Goal: Transaction & Acquisition: Book appointment/travel/reservation

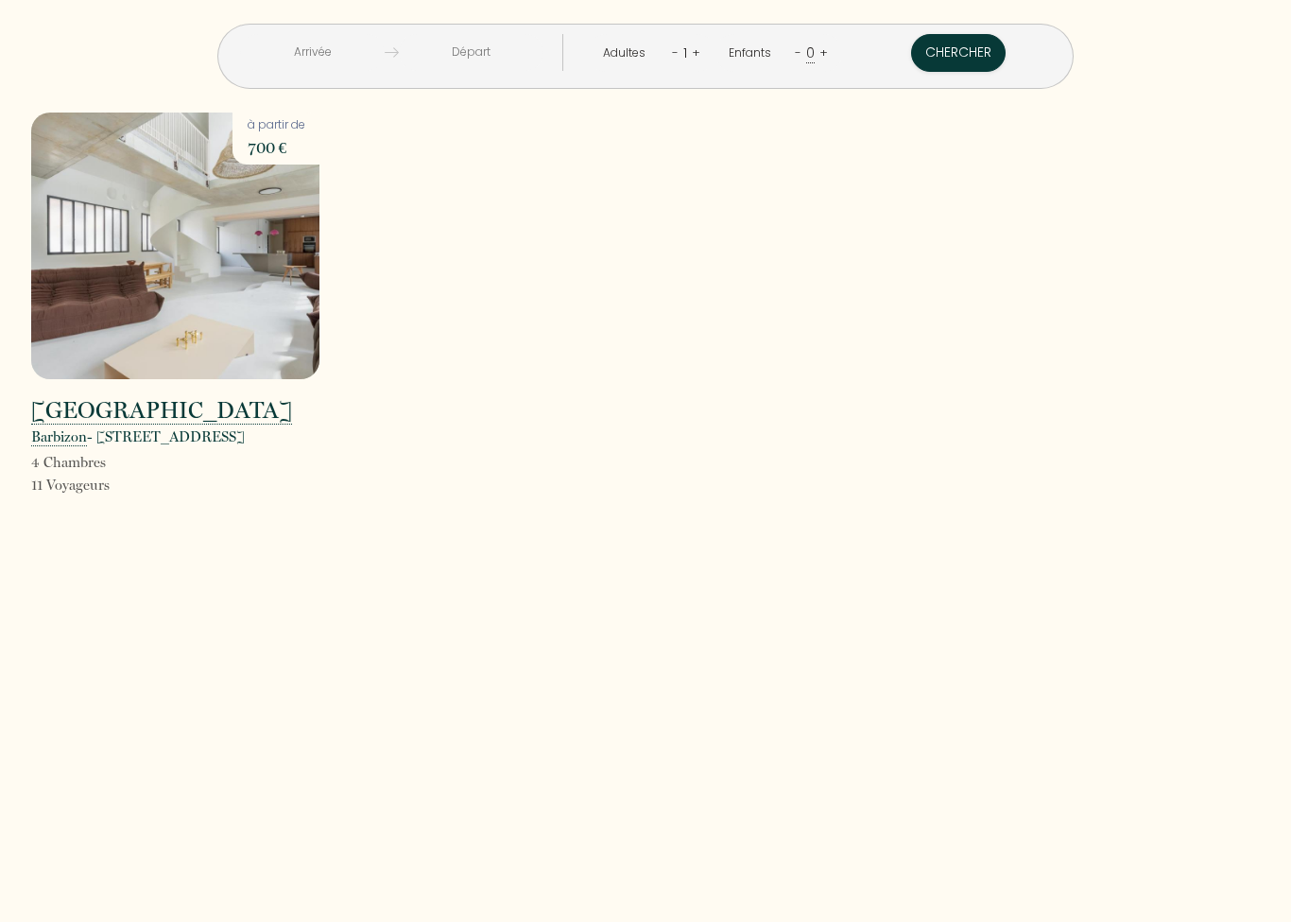
click at [198, 274] on img at bounding box center [175, 245] width 288 height 267
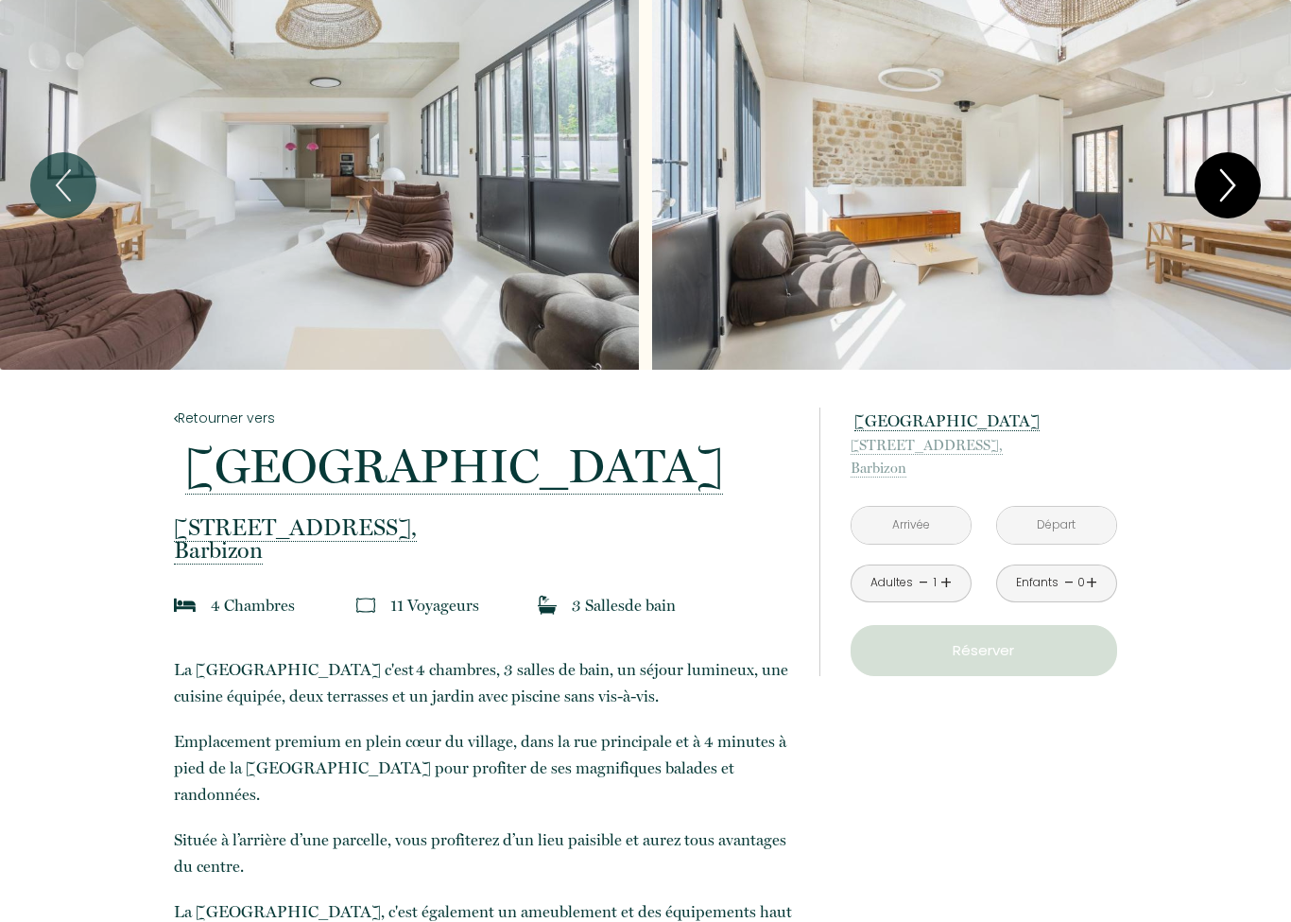
click at [1237, 173] on icon "Next" at bounding box center [1228, 185] width 40 height 57
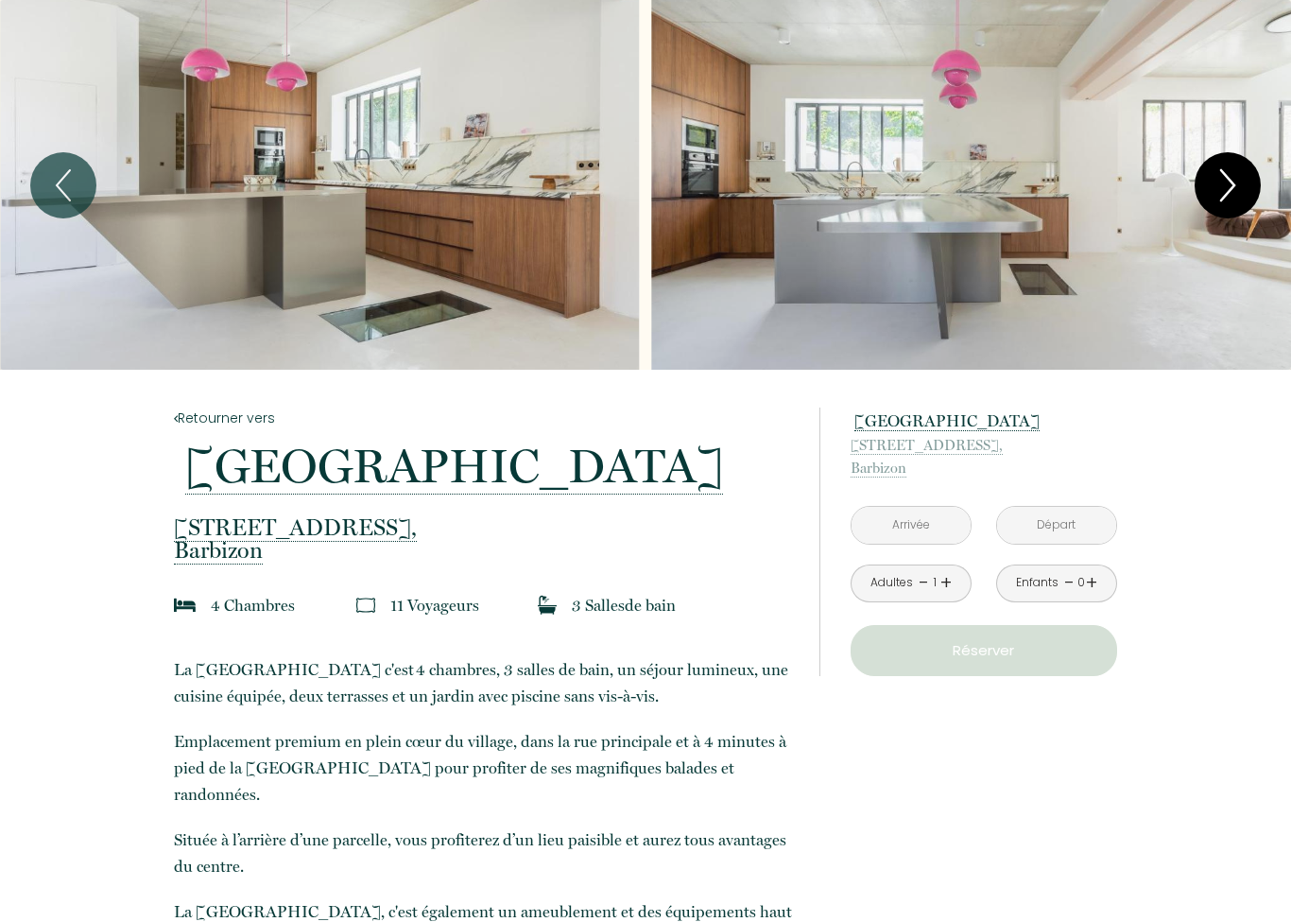
click at [1236, 194] on icon "Next" at bounding box center [1228, 185] width 40 height 57
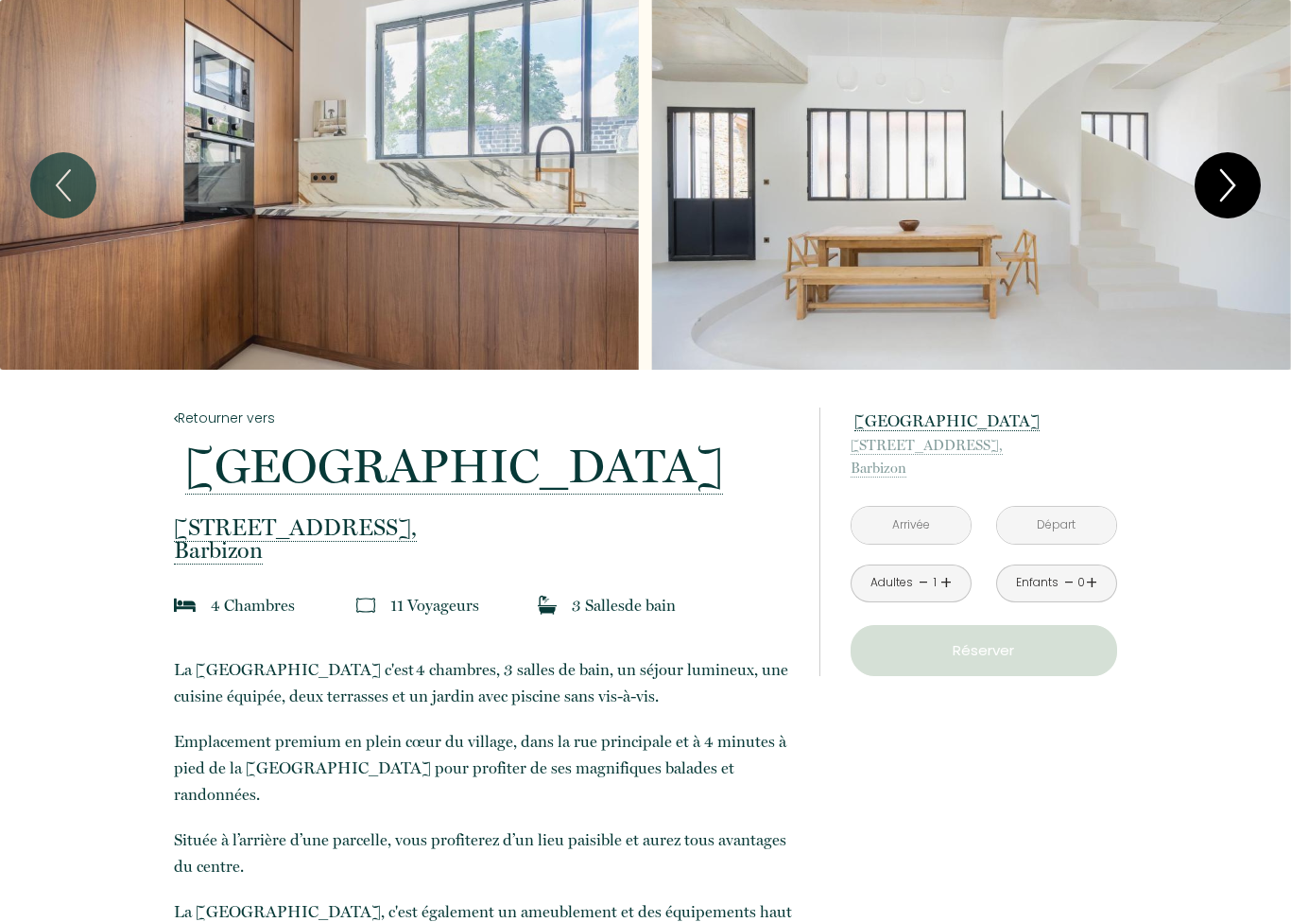
click at [1234, 179] on icon "Next" at bounding box center [1228, 185] width 40 height 57
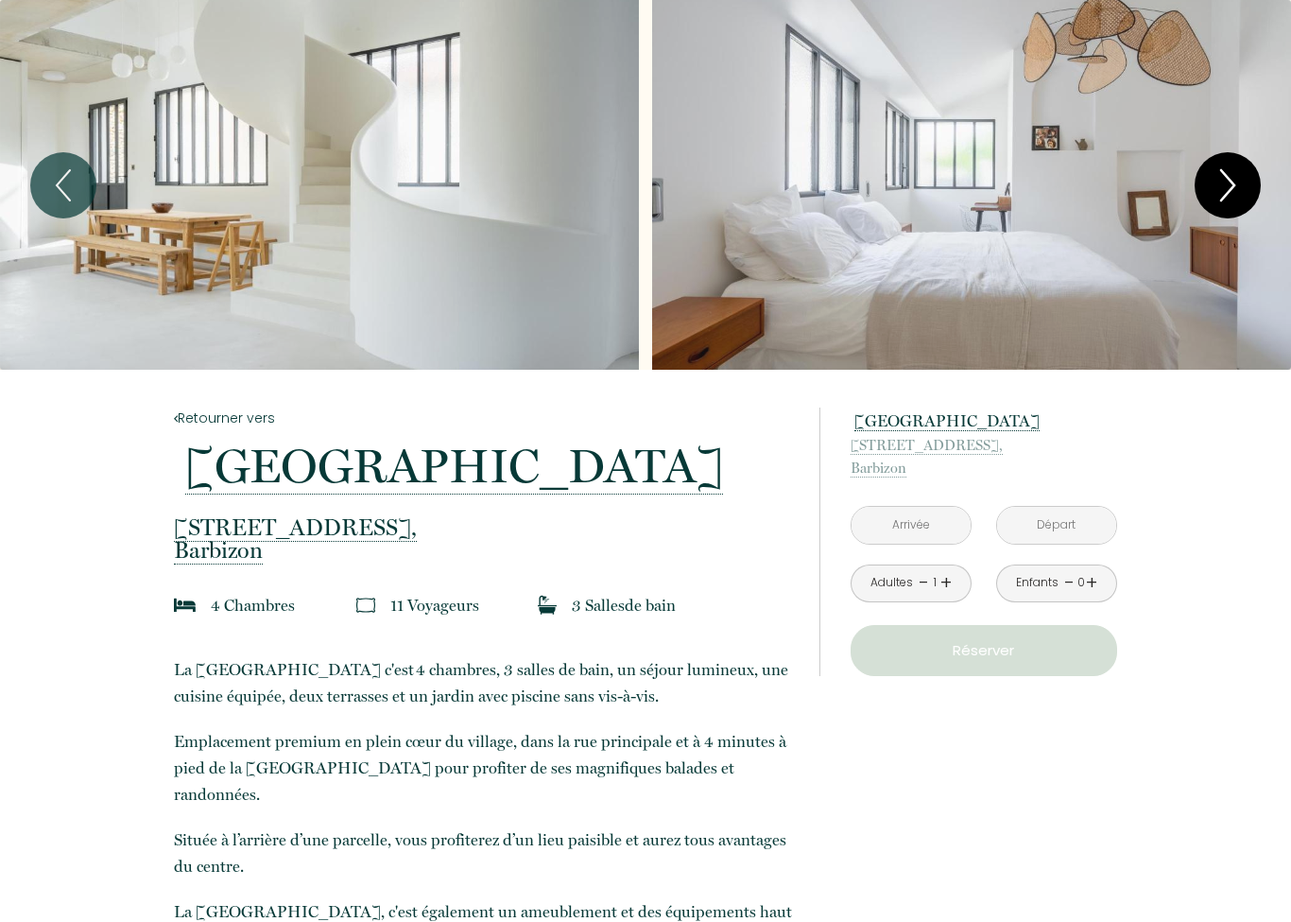
click at [1240, 196] on icon "Next" at bounding box center [1228, 185] width 40 height 57
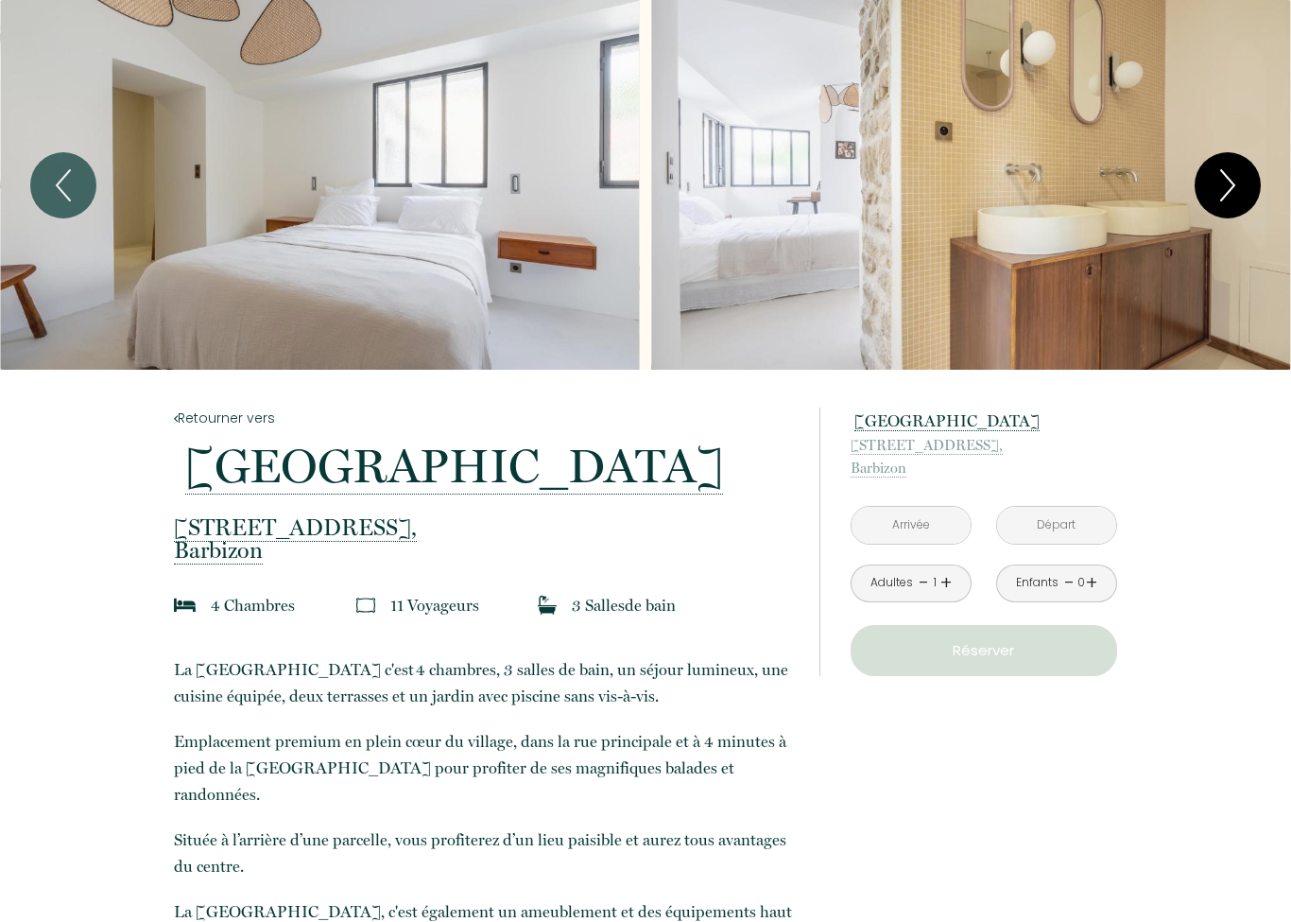
click at [1253, 198] on button "Next" at bounding box center [1228, 185] width 66 height 66
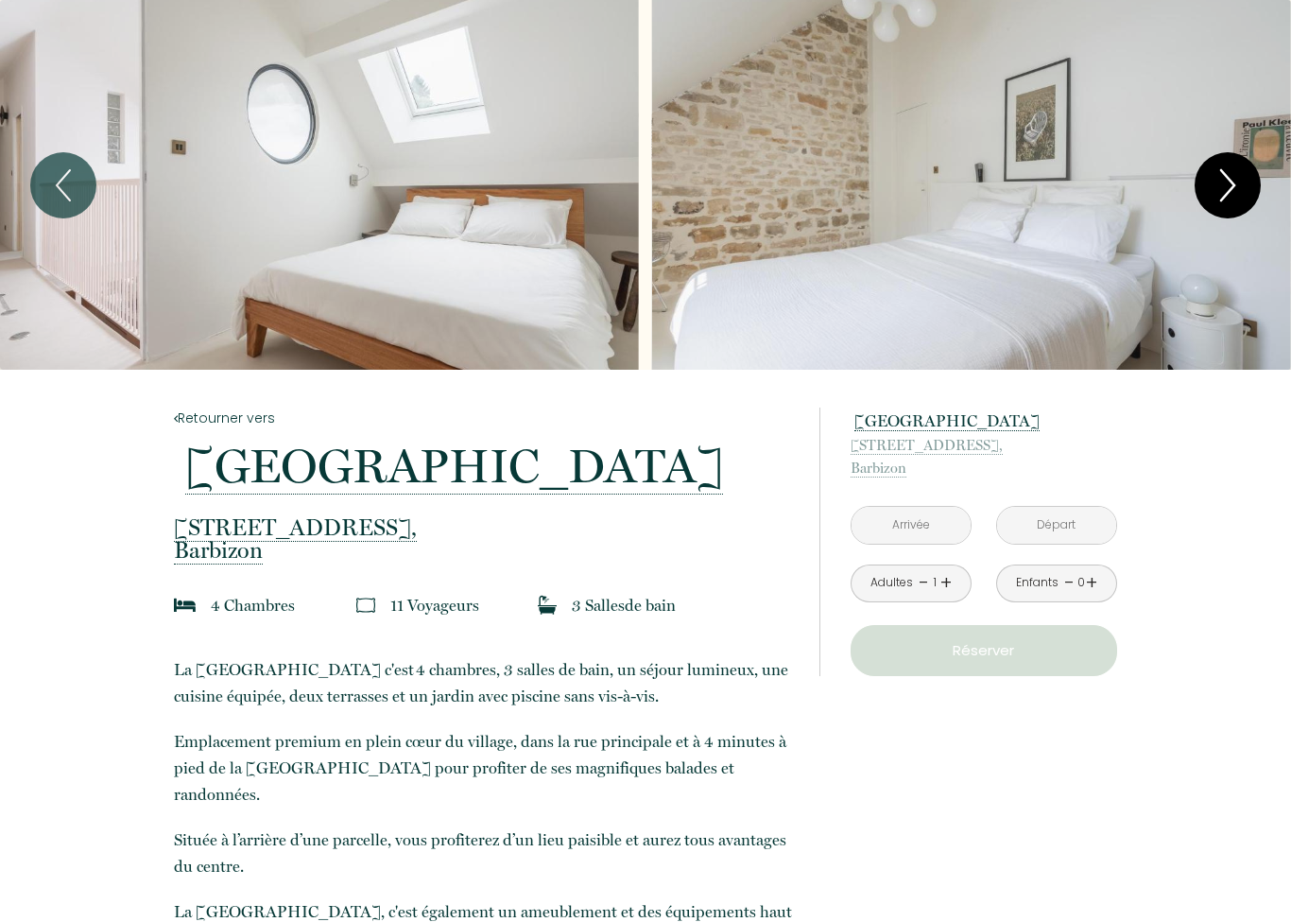
click at [1240, 194] on icon "Next" at bounding box center [1228, 185] width 40 height 57
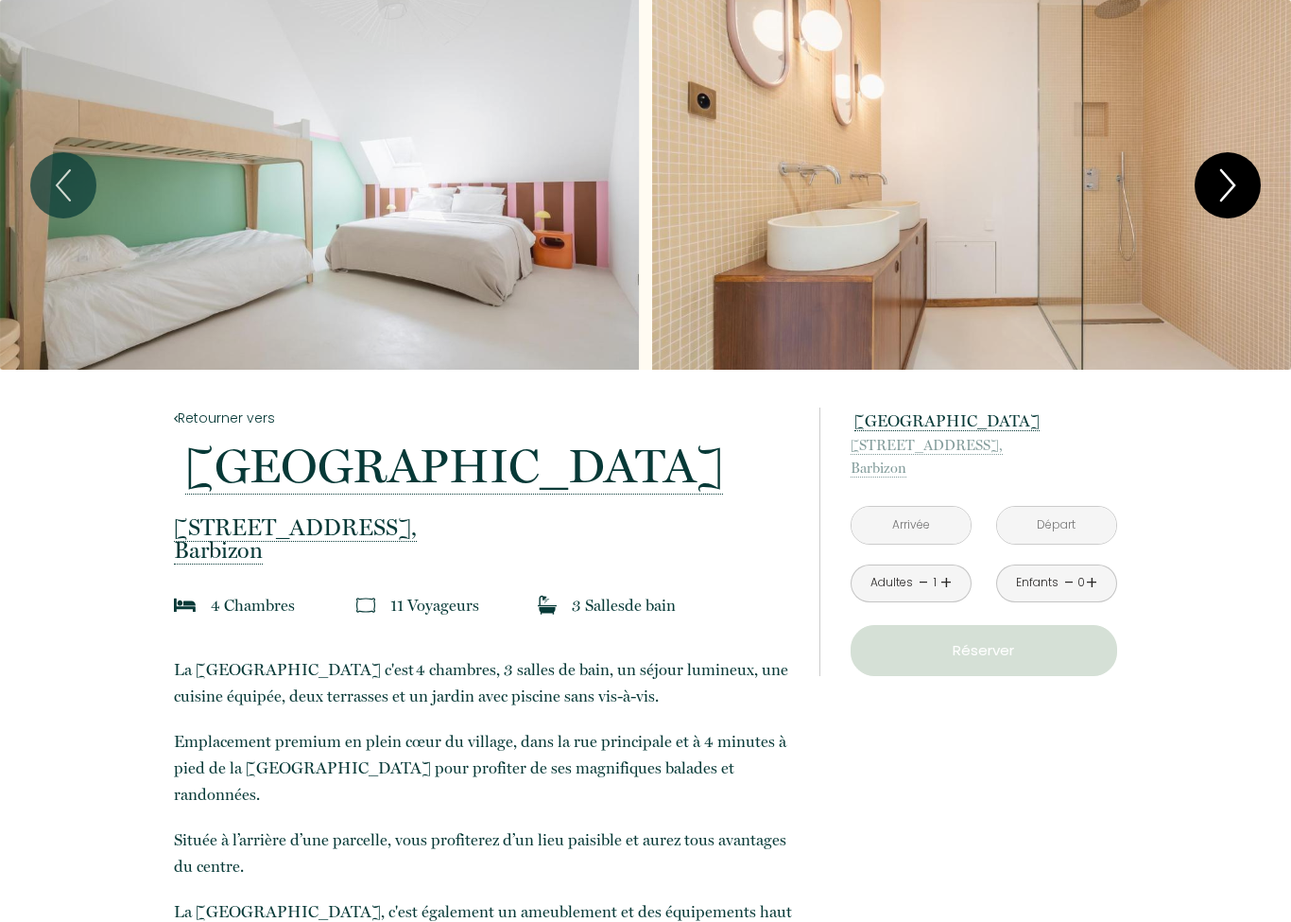
click at [1231, 193] on icon "Next" at bounding box center [1228, 185] width 40 height 57
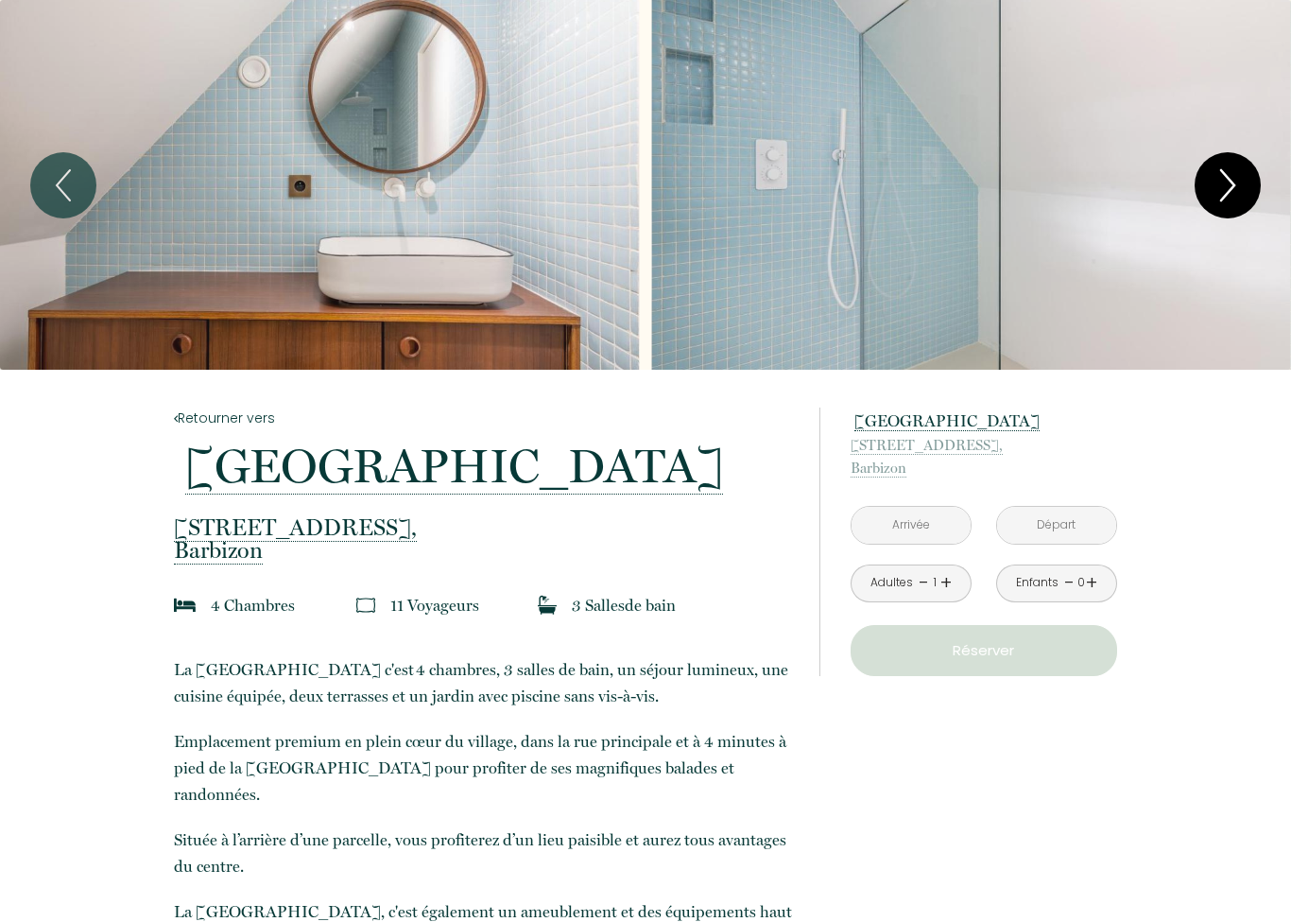
click at [1245, 178] on icon "Next" at bounding box center [1228, 185] width 40 height 57
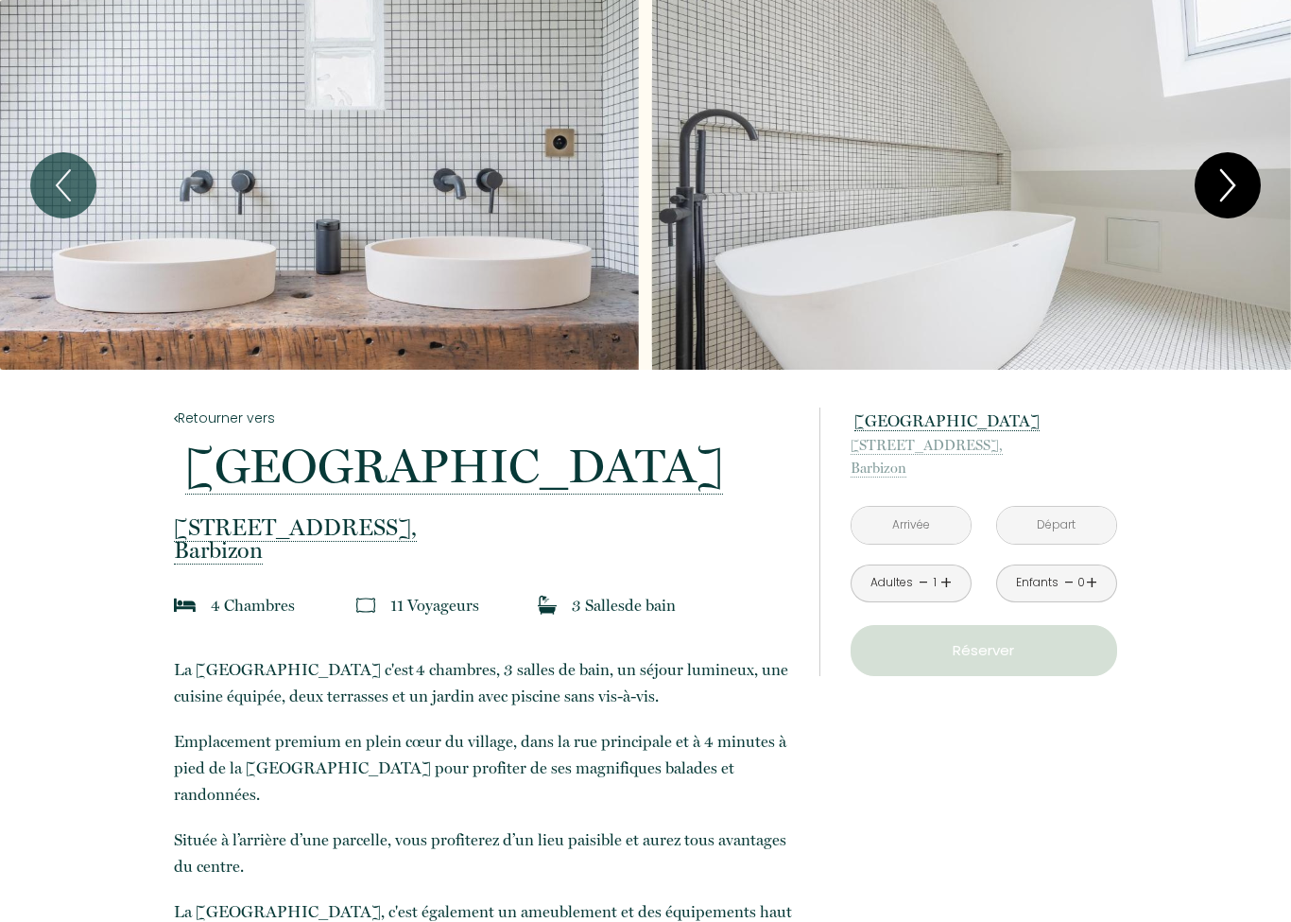
click at [1240, 173] on icon "Next" at bounding box center [1228, 185] width 40 height 57
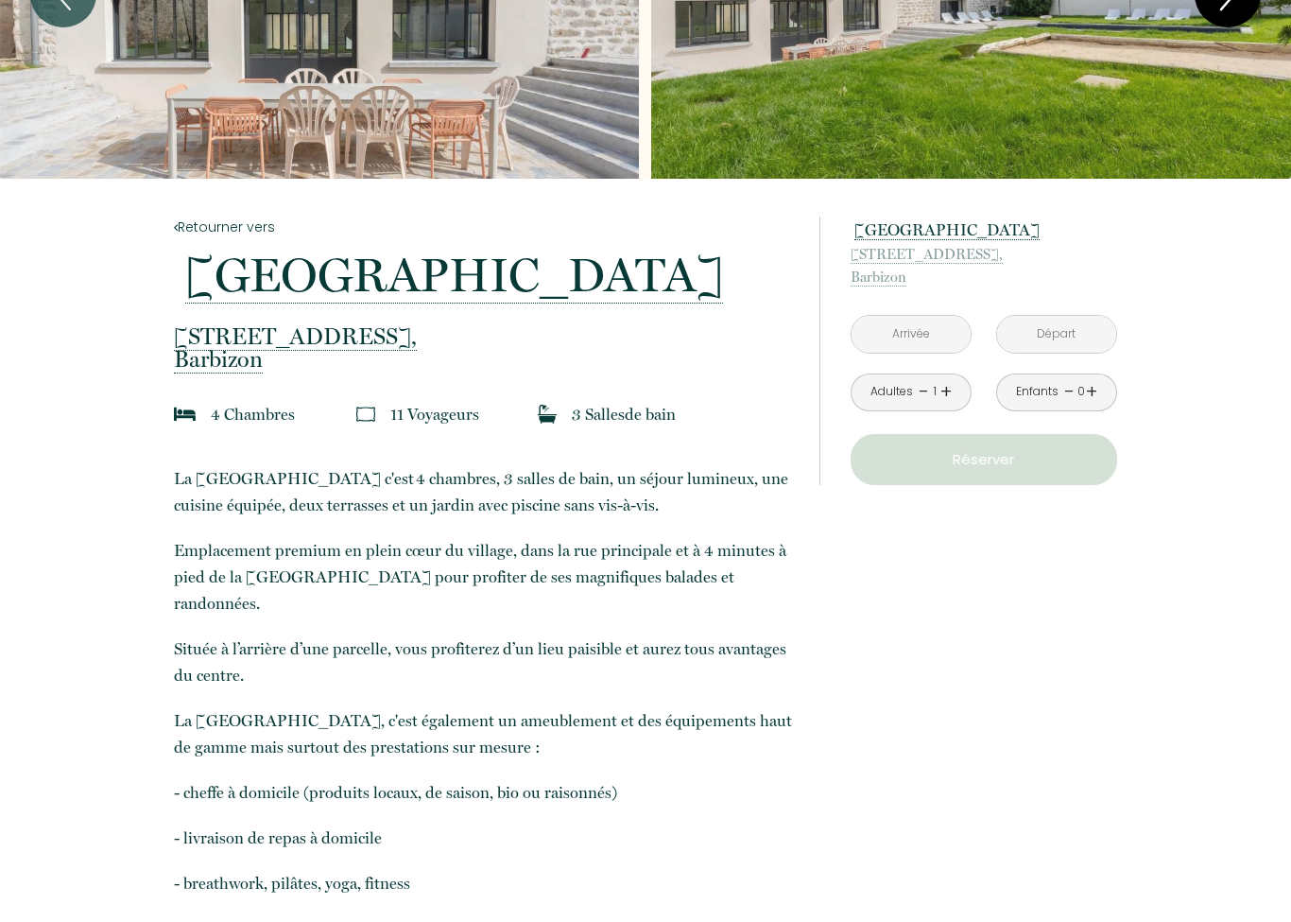
scroll to position [191, 0]
click at [935, 337] on input "text" at bounding box center [911, 334] width 119 height 37
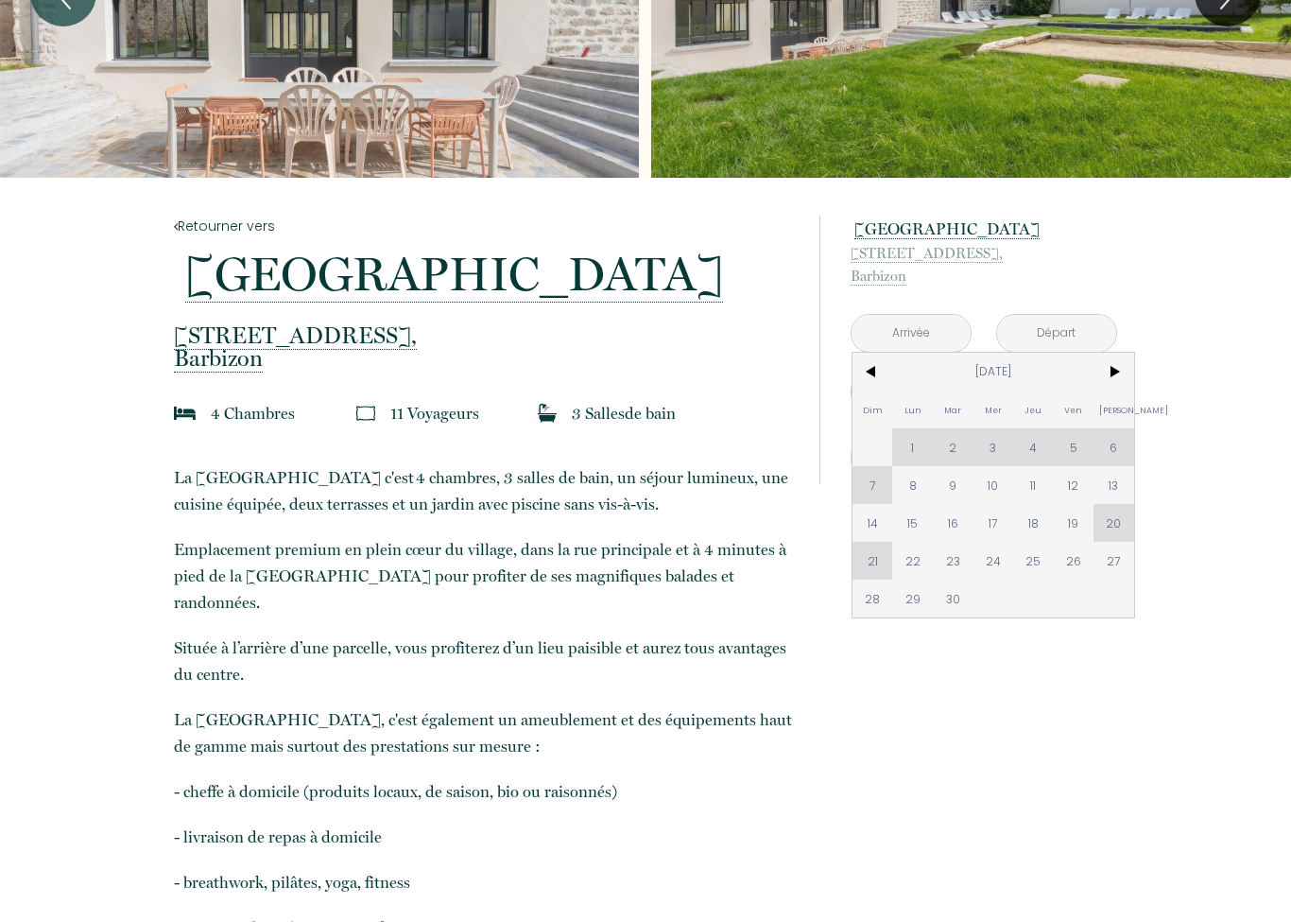
scroll to position [192, 0]
click at [1120, 374] on span ">" at bounding box center [1114, 372] width 41 height 38
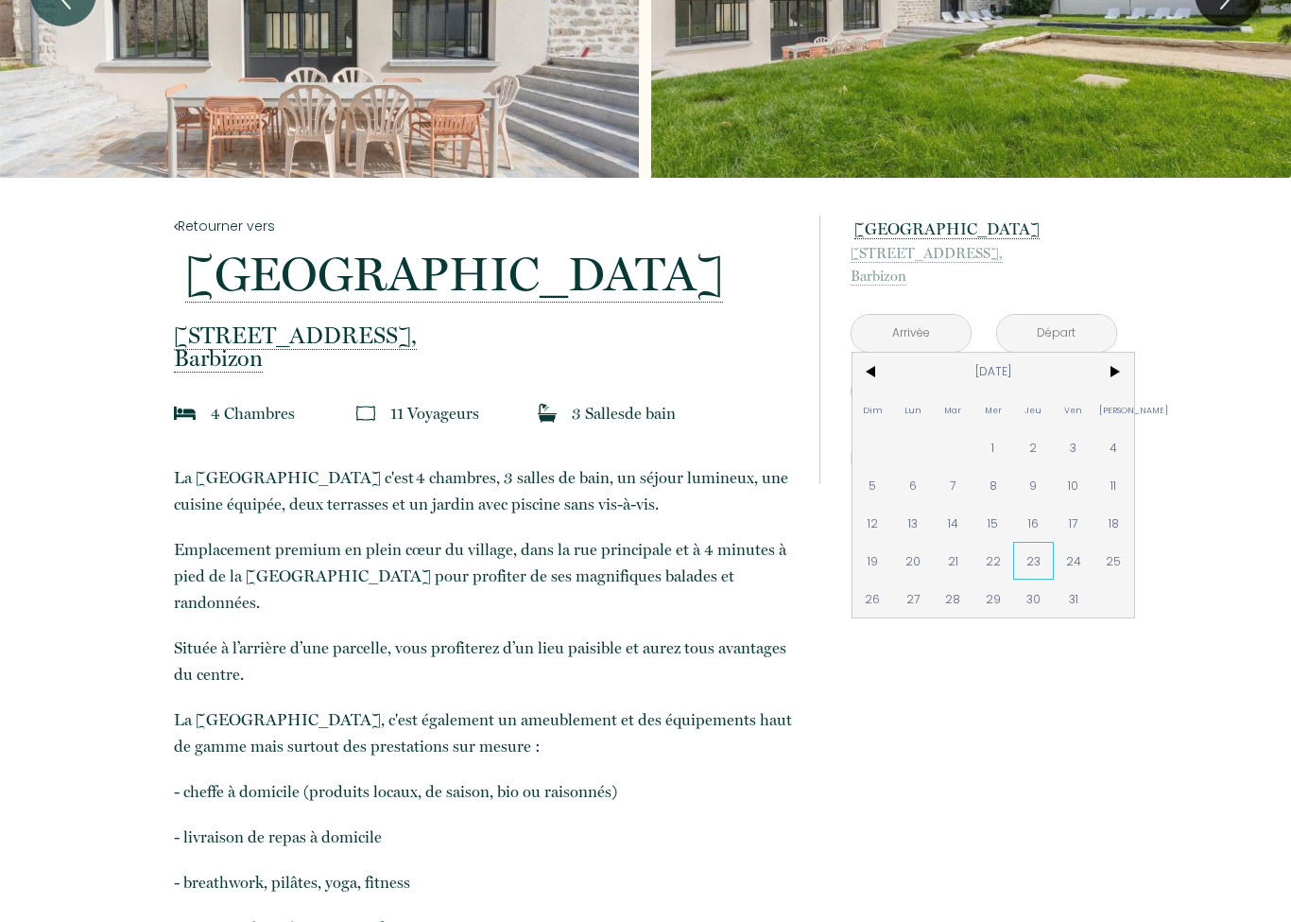
click at [1035, 570] on span "23" at bounding box center [1033, 561] width 41 height 38
type input "[DATE]"
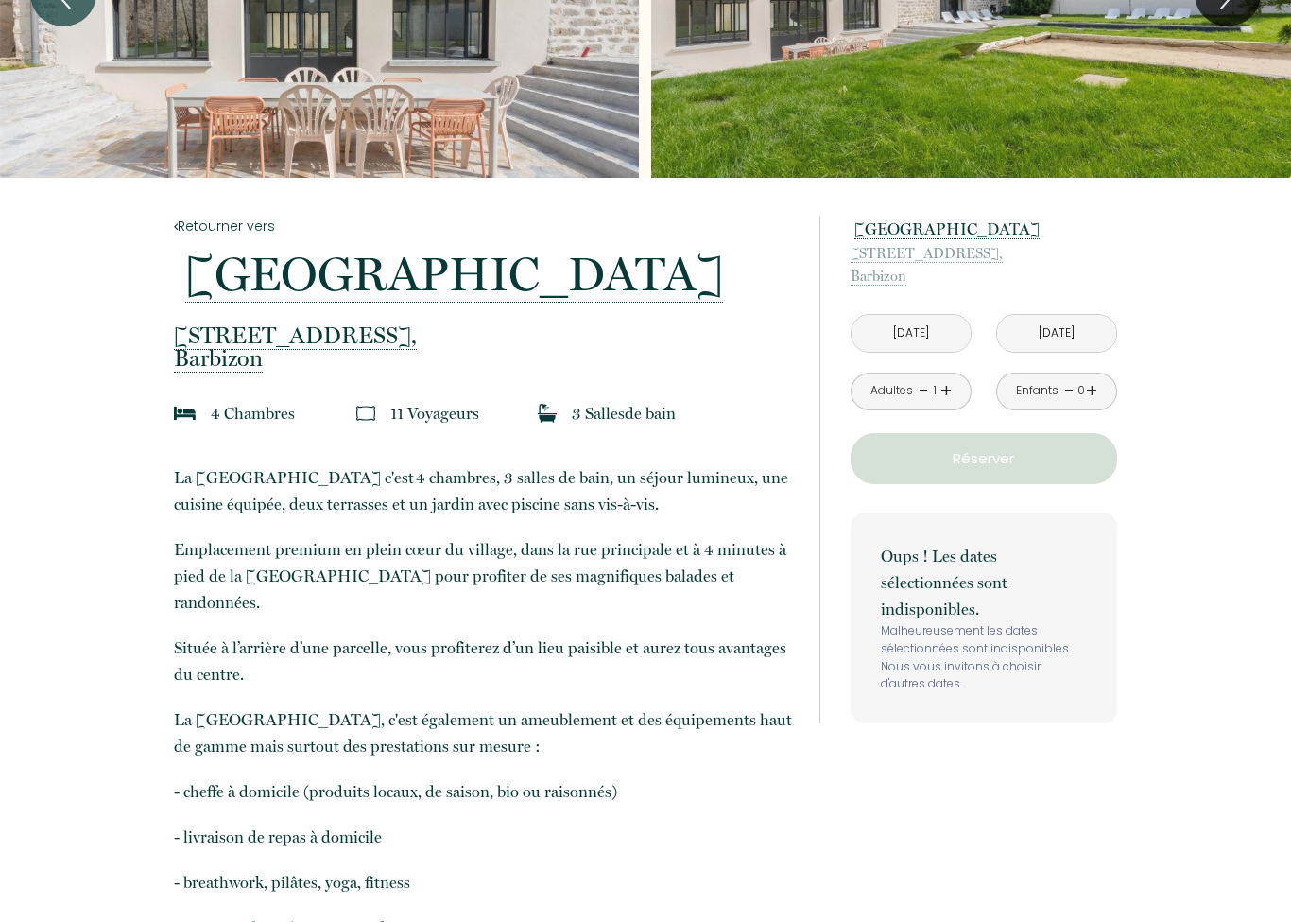
click at [1070, 560] on p "Oups ! Les dates sélectionnées sont indisponibles." at bounding box center [984, 582] width 206 height 79
click at [1077, 565] on p "Oups ! Les dates sélectionnées sont indisponibles." at bounding box center [984, 582] width 206 height 79
click at [931, 336] on input "[DATE]" at bounding box center [911, 333] width 119 height 37
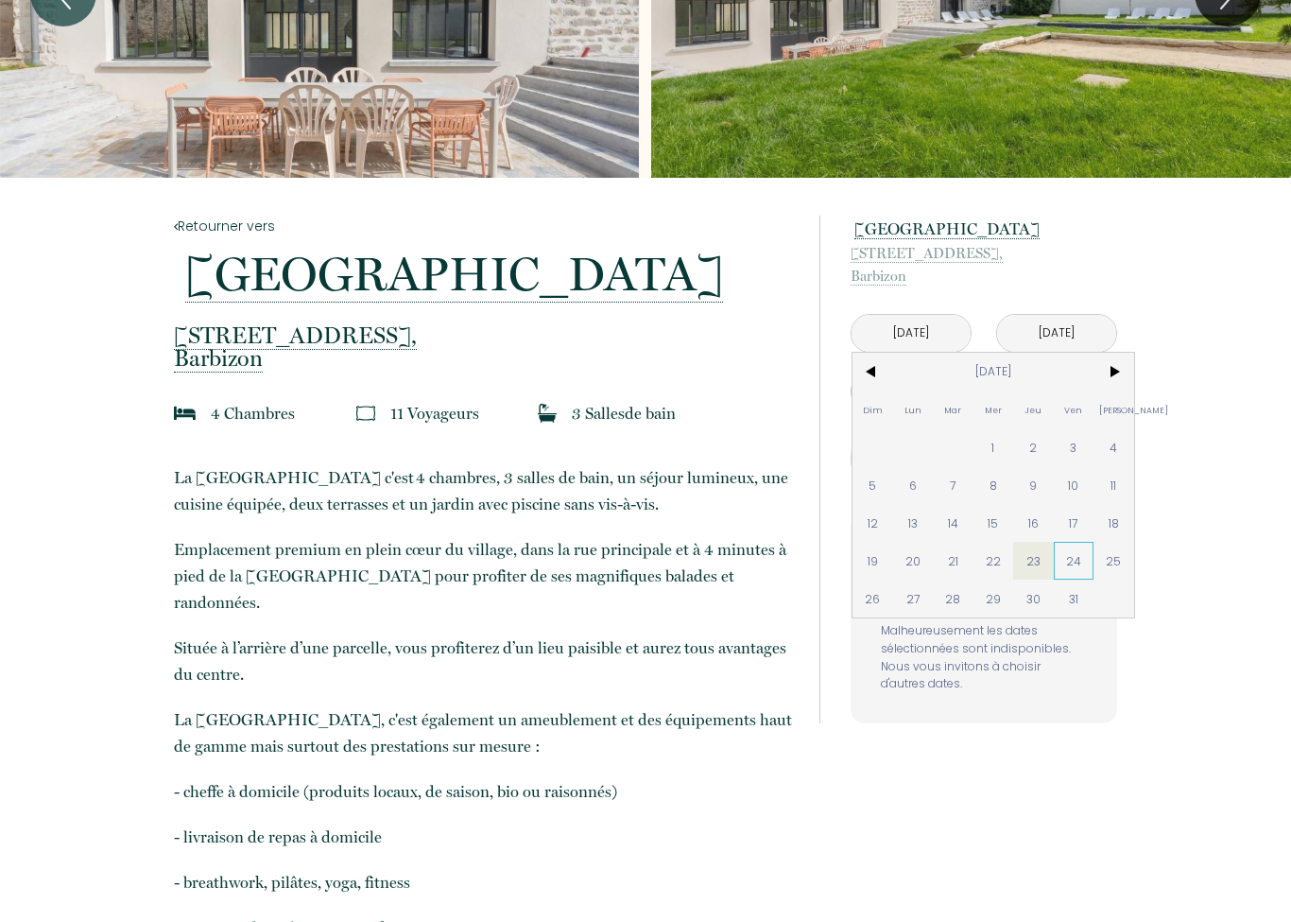
click at [1080, 571] on span "24" at bounding box center [1074, 561] width 41 height 38
type input "[DATE]"
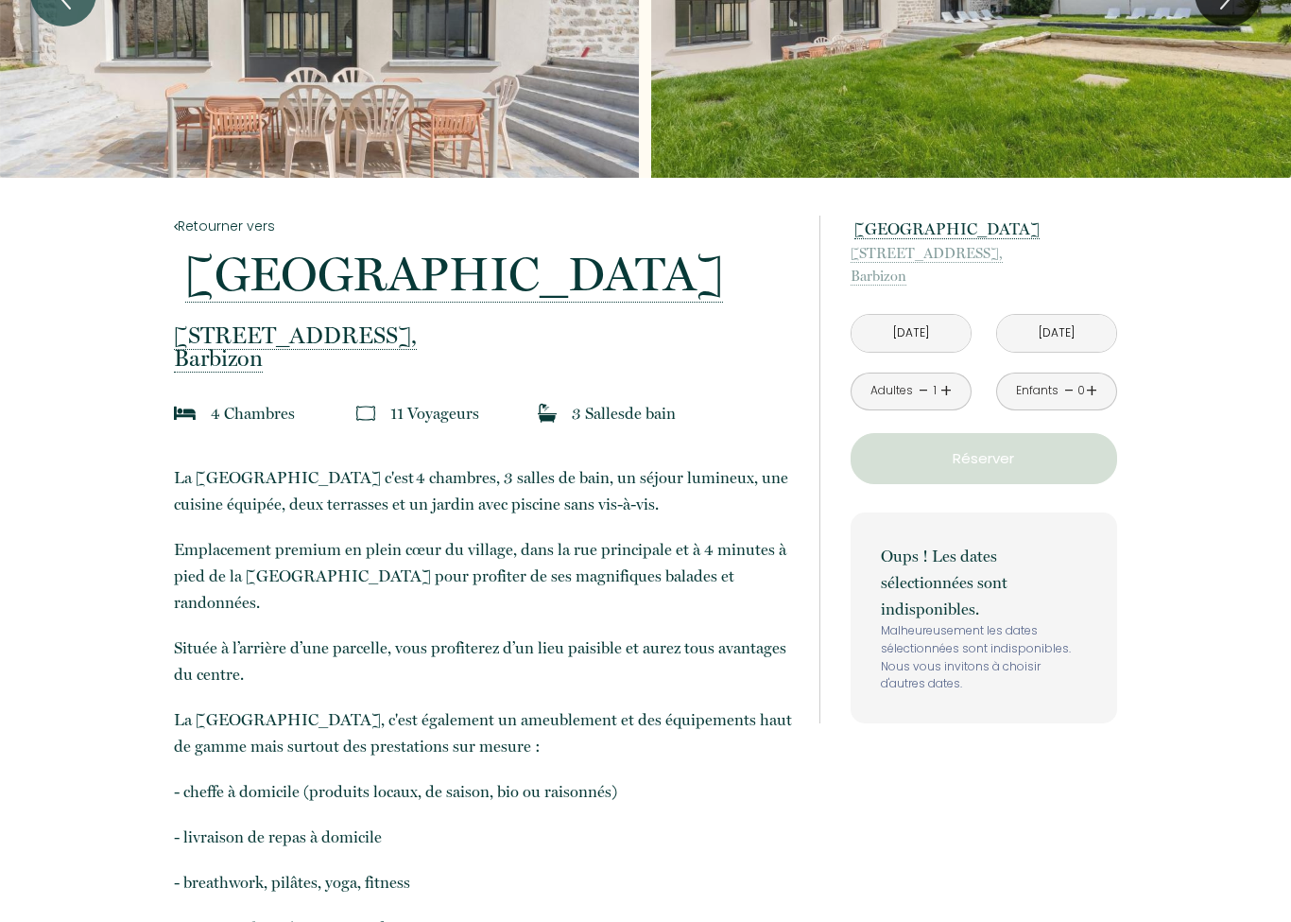
click at [870, 599] on div "Oups ! Les dates sélectionnées sont indisponibles. Malheureusement les dates sé…" at bounding box center [984, 617] width 267 height 211
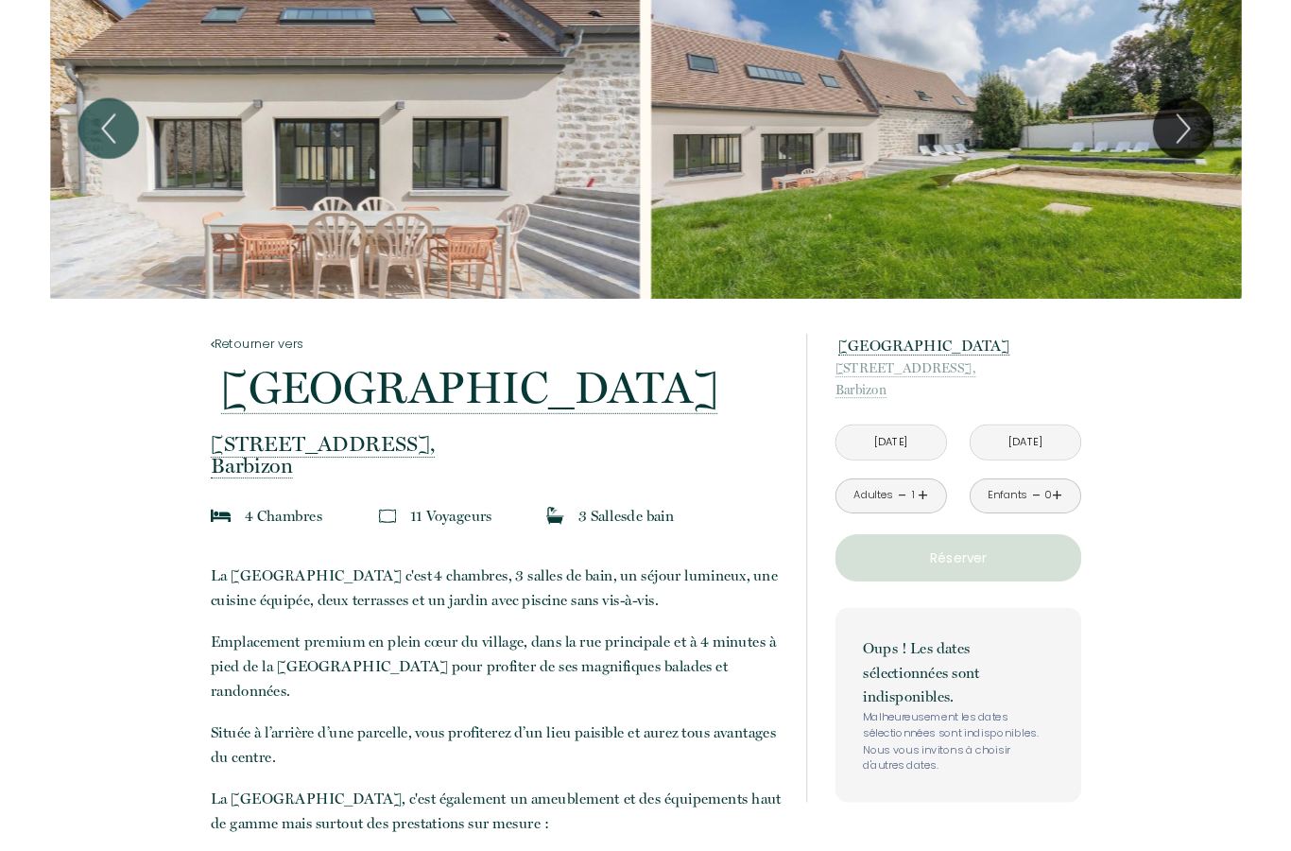
scroll to position [0, 0]
